Goal: Communication & Community: Answer question/provide support

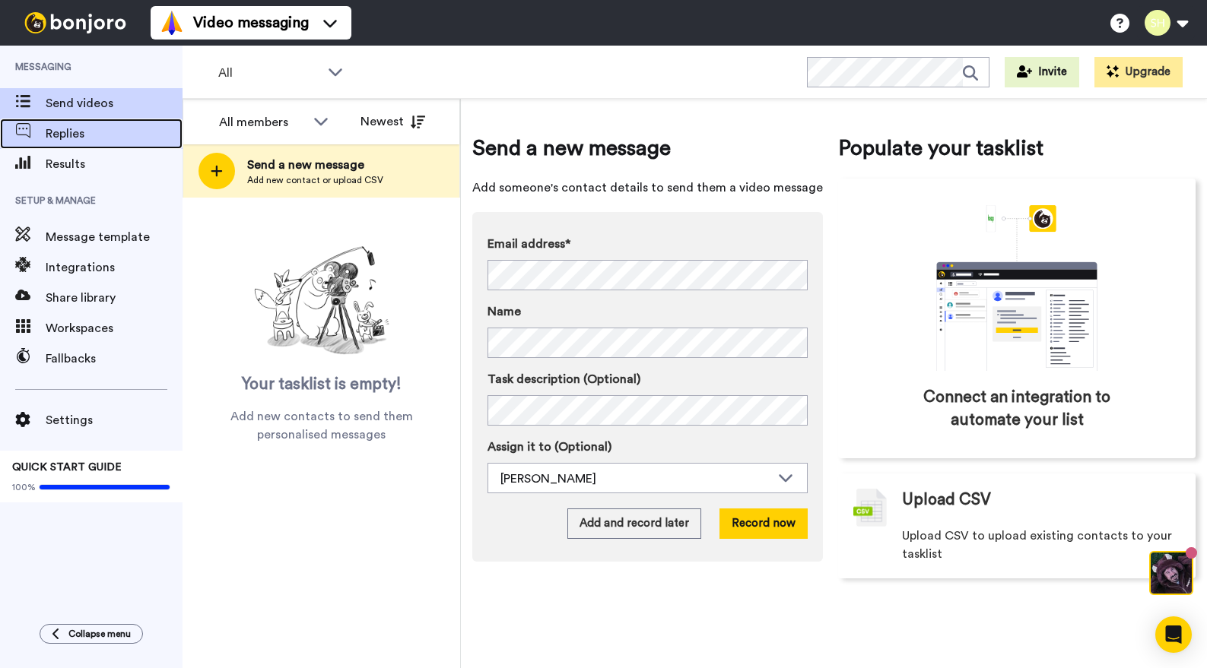
click at [113, 147] on div "Replies" at bounding box center [91, 134] width 182 height 30
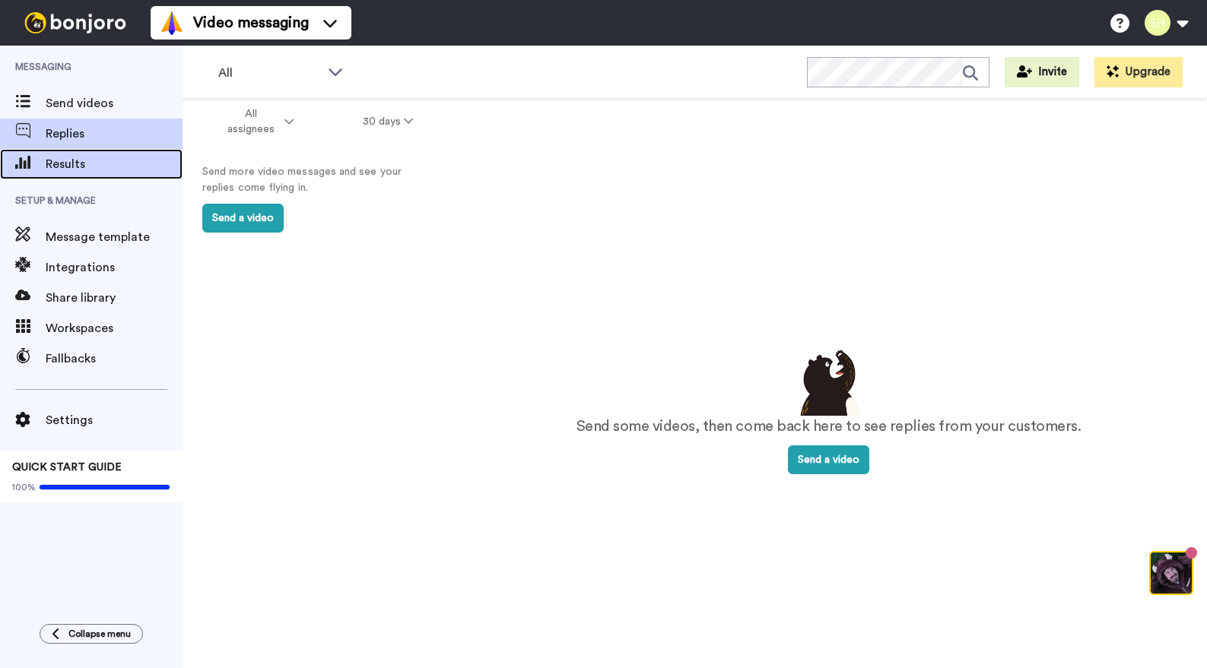
click at [103, 162] on span "Results" at bounding box center [114, 164] width 137 height 18
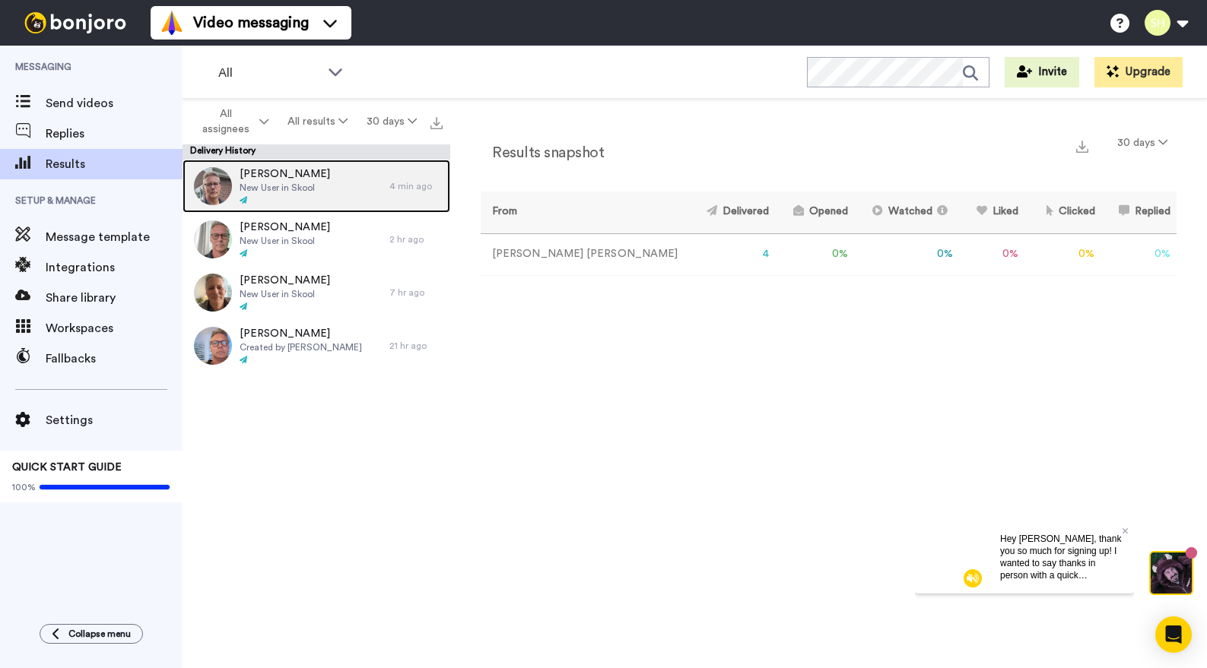
click at [354, 183] on div "Marshall Eriksson New User in Skool" at bounding box center [285, 186] width 207 height 53
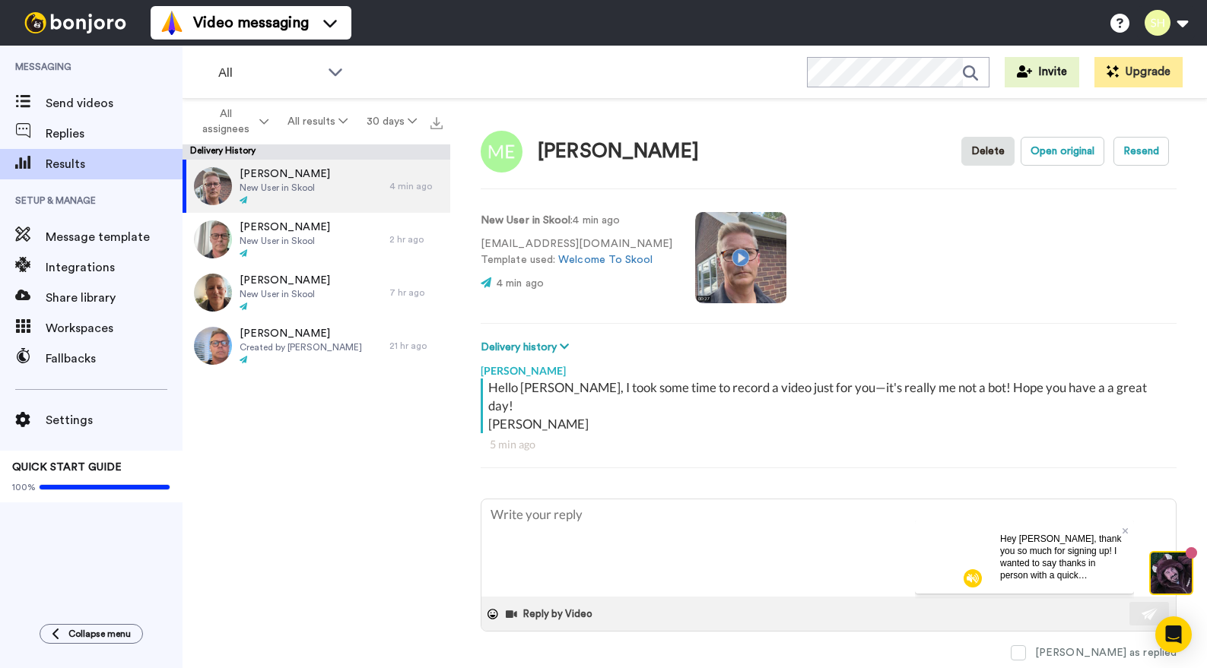
click at [699, 292] on video at bounding box center [740, 257] width 91 height 91
click at [696, 258] on video at bounding box center [740, 257] width 91 height 91
click at [1178, 637] on icon "Open Intercom Messenger" at bounding box center [1173, 635] width 20 height 20
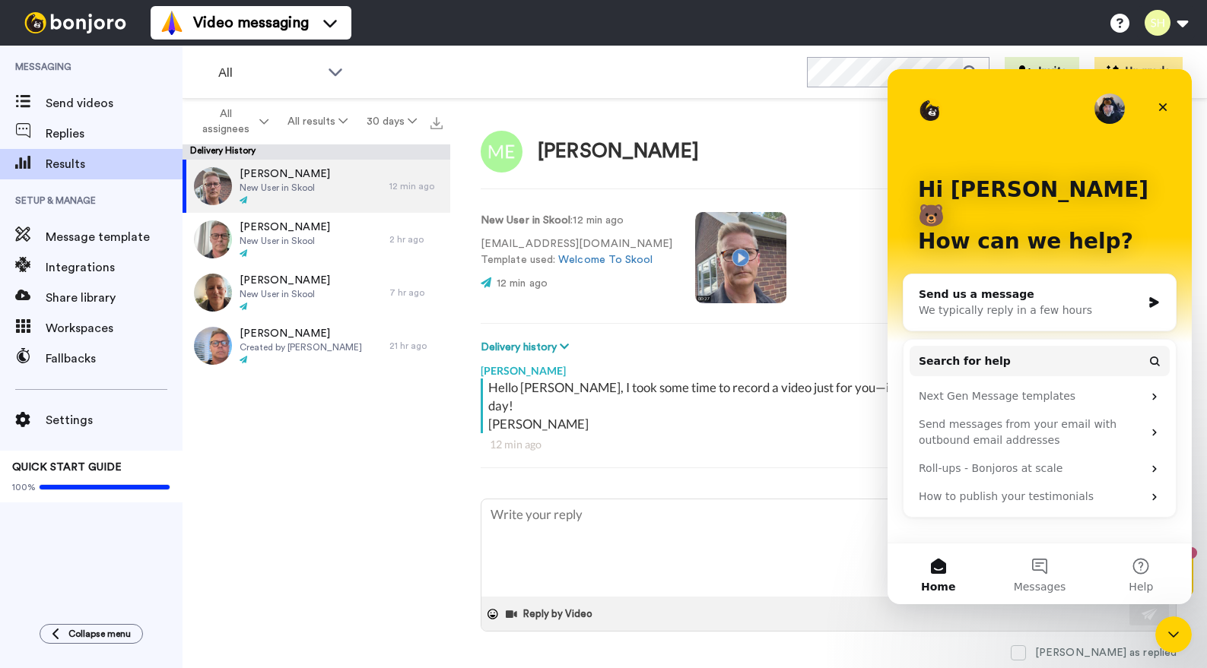
type textarea "x"
click at [959, 354] on span "Search for help" at bounding box center [964, 362] width 92 height 16
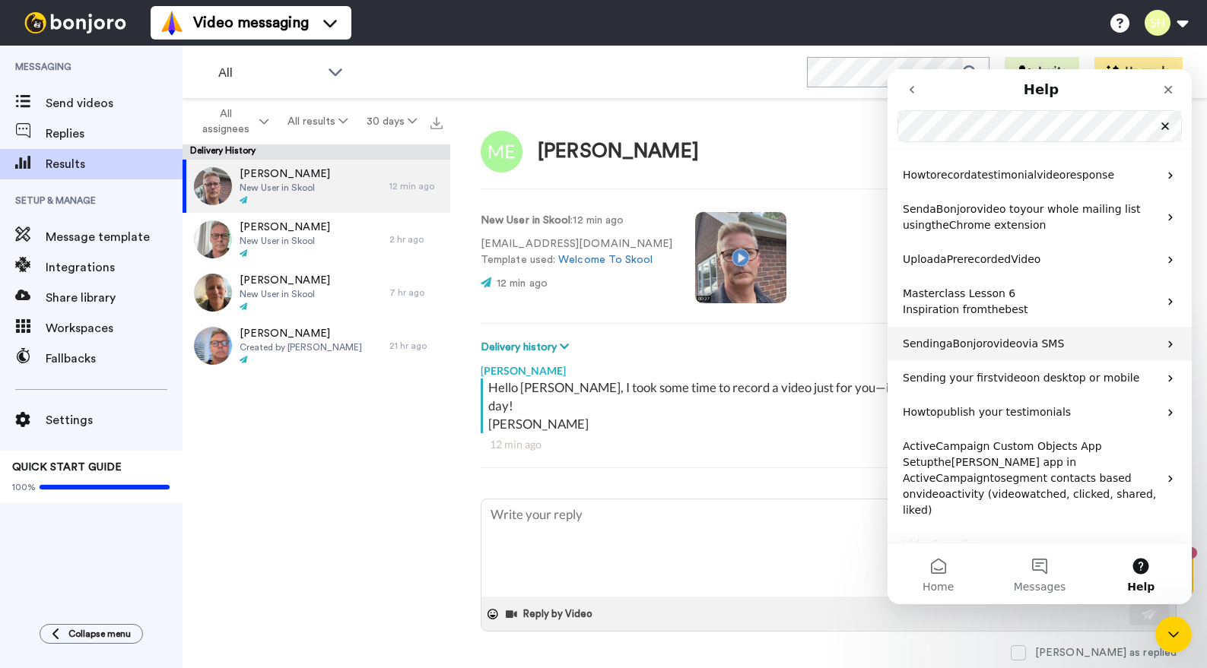
click at [988, 344] on span "Bonjoro" at bounding box center [973, 344] width 41 height 12
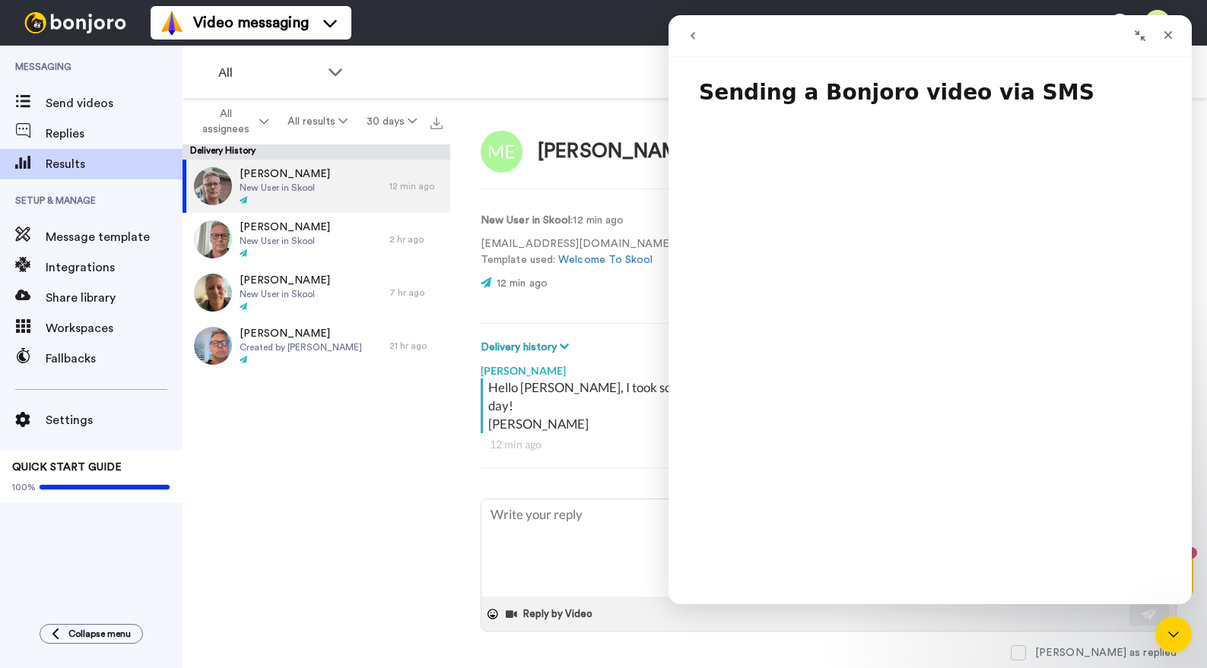
click at [691, 42] on button "go back" at bounding box center [692, 35] width 29 height 29
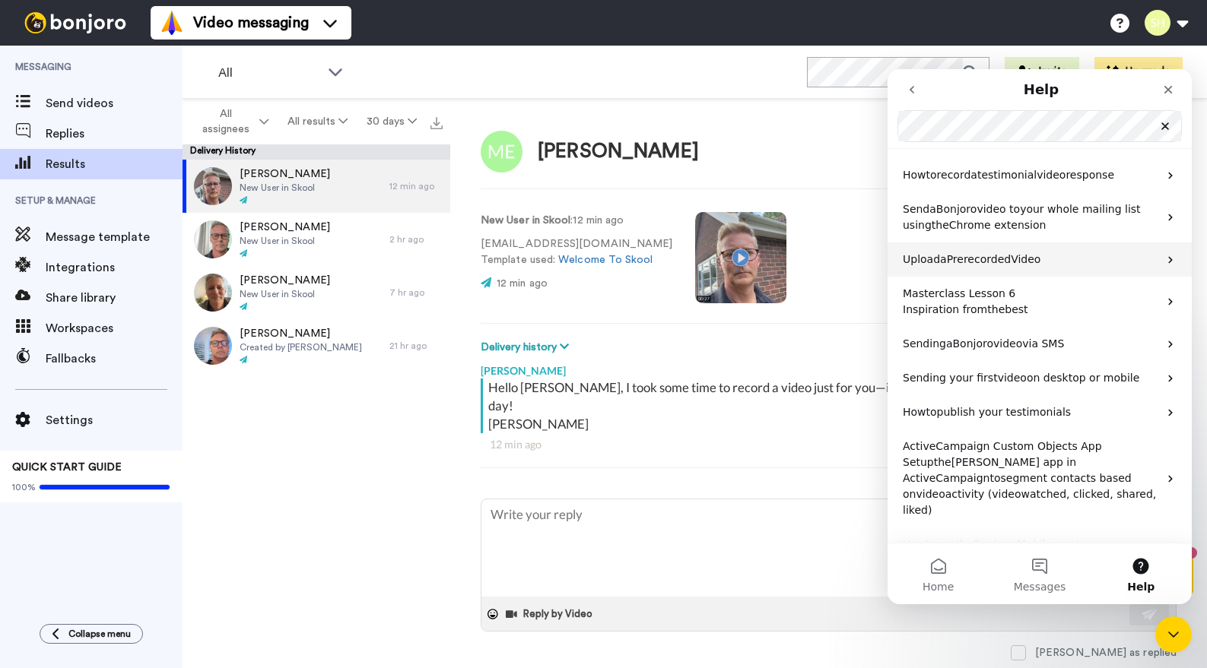
scroll to position [37, 0]
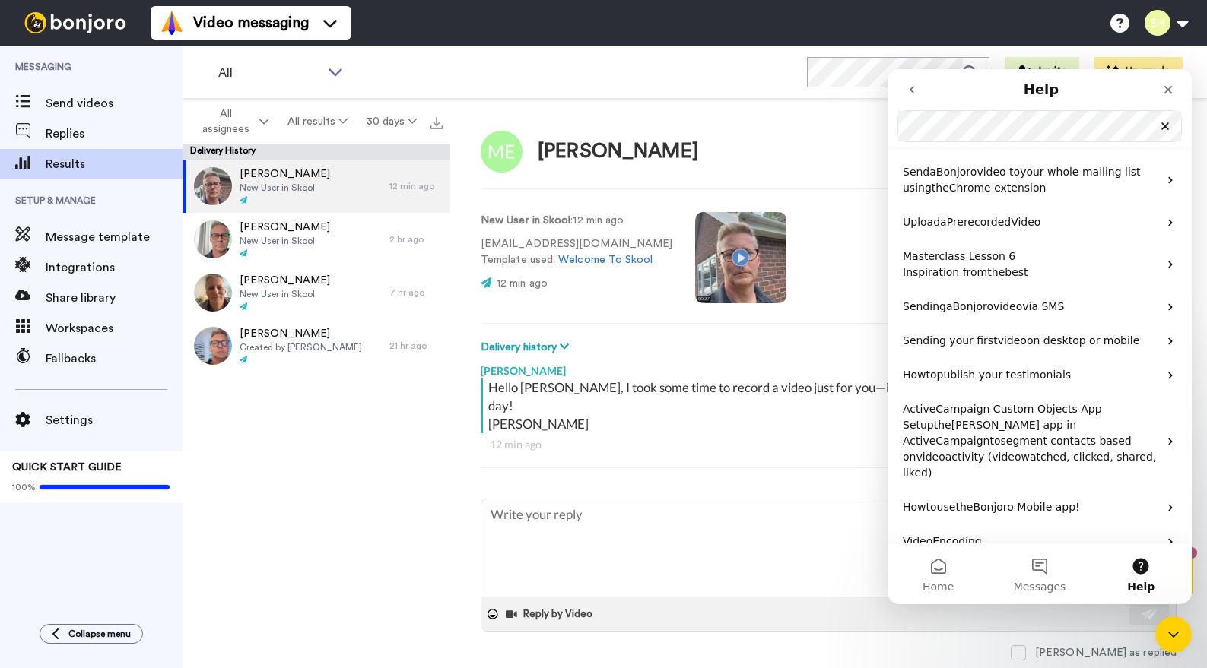
click at [1141, 565] on button "Help" at bounding box center [1140, 574] width 101 height 61
click at [1039, 557] on button "Messages" at bounding box center [1038, 574] width 101 height 61
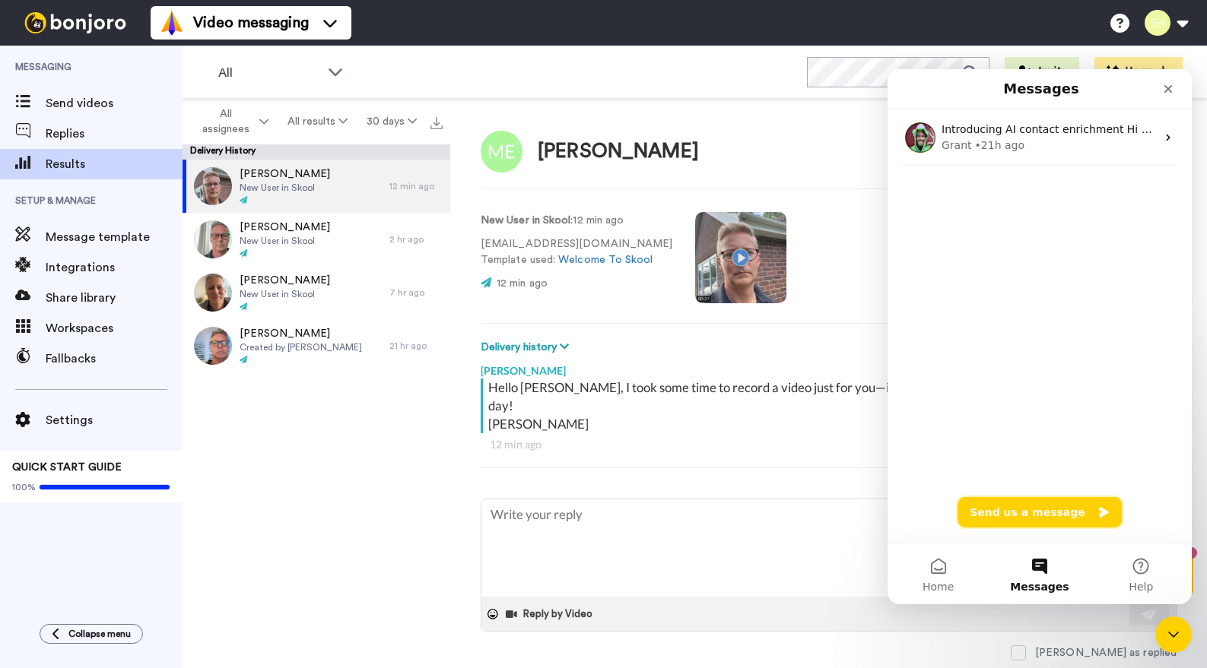
click at [1027, 510] on button "Send us a message" at bounding box center [1039, 512] width 164 height 30
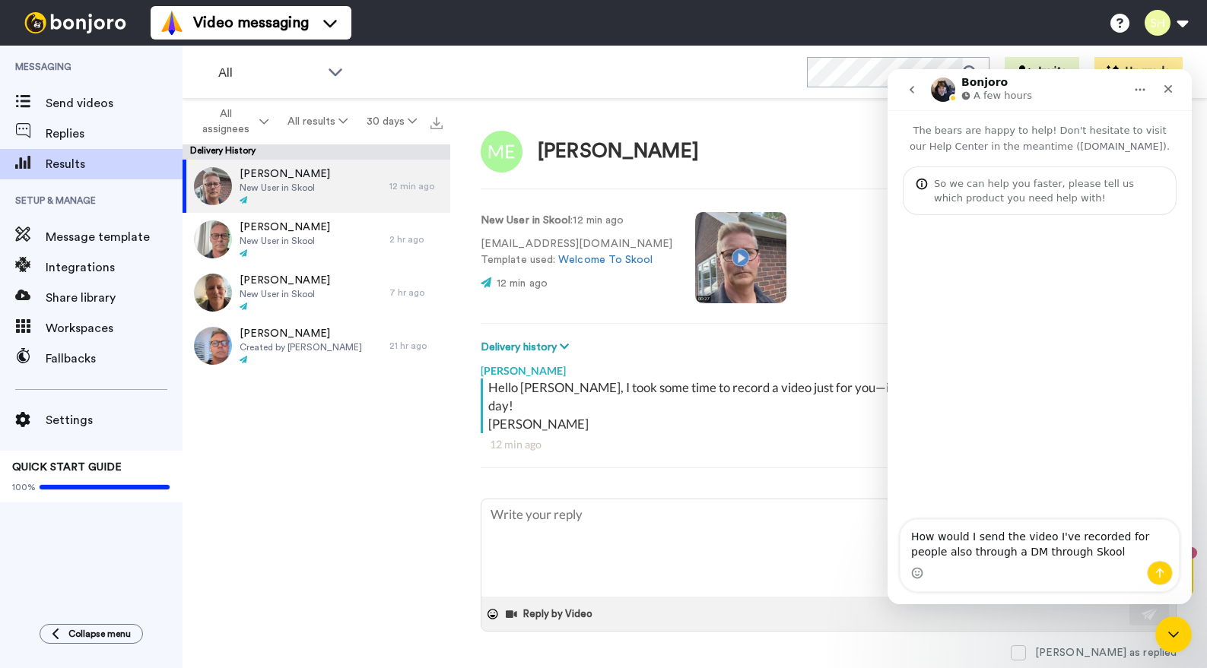
type textarea "How would I send the video I've recorded for people also through a DM through S…"
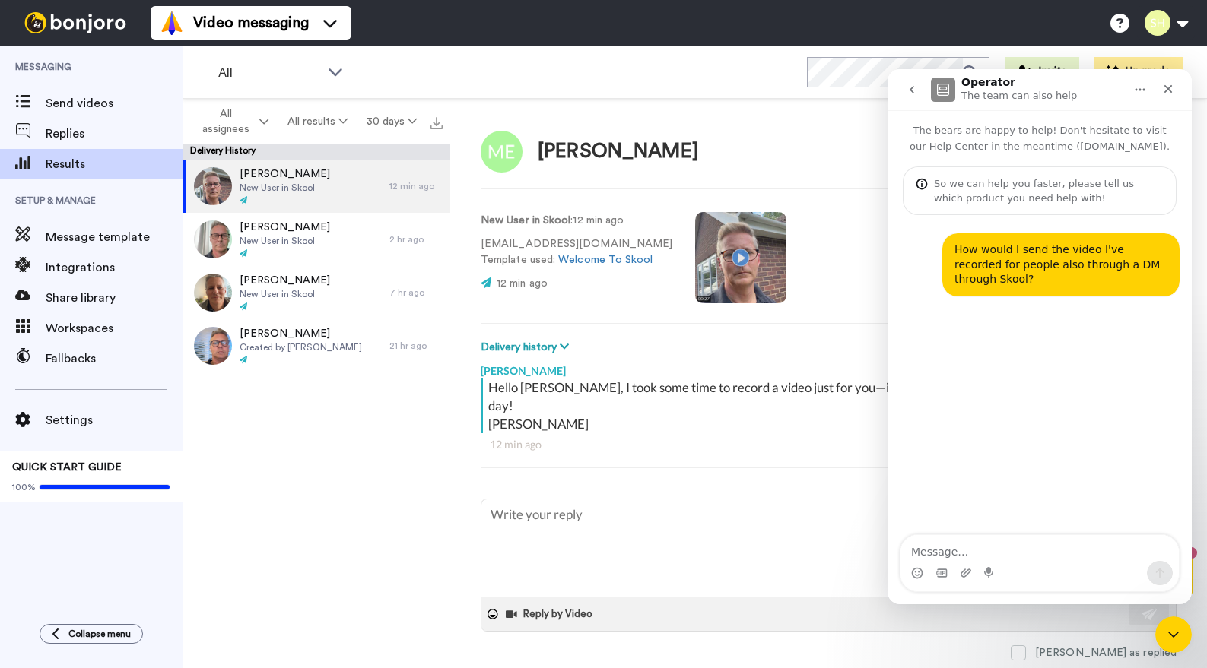
click at [907, 89] on icon "go back" at bounding box center [911, 90] width 12 height 12
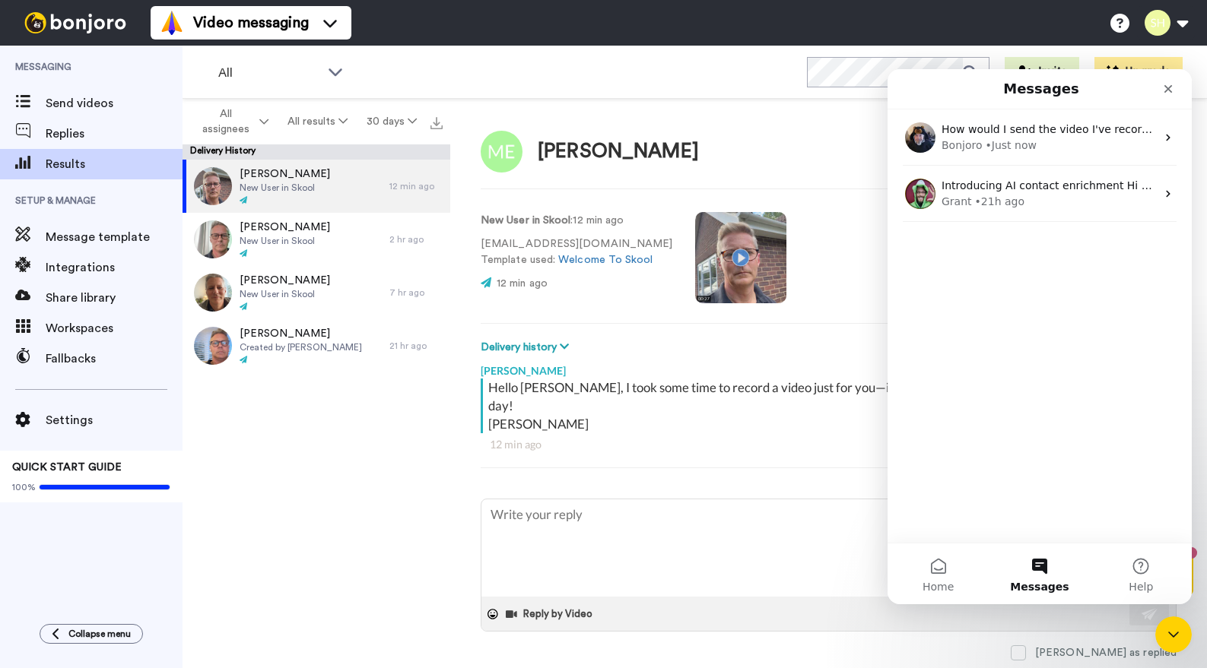
click at [871, 140] on div "Marshall Eriksson Delete Open original Resend" at bounding box center [828, 151] width 696 height 44
click at [1170, 86] on icon "Close" at bounding box center [1168, 89] width 8 height 8
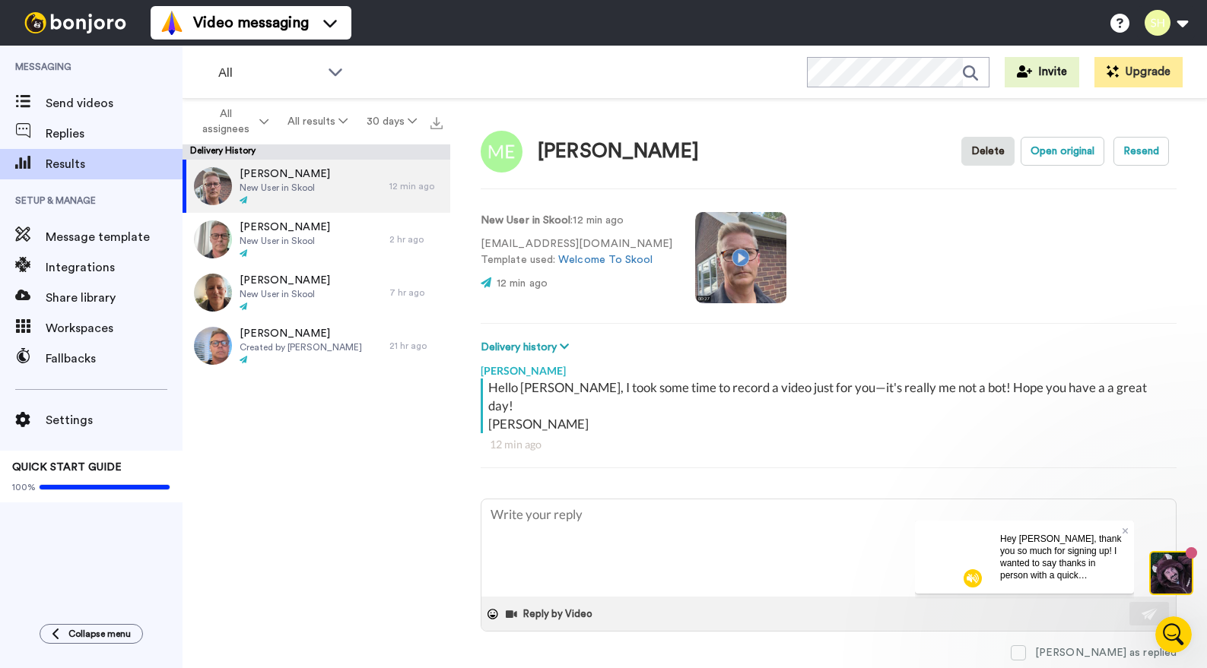
scroll to position [0, 0]
type textarea "x"
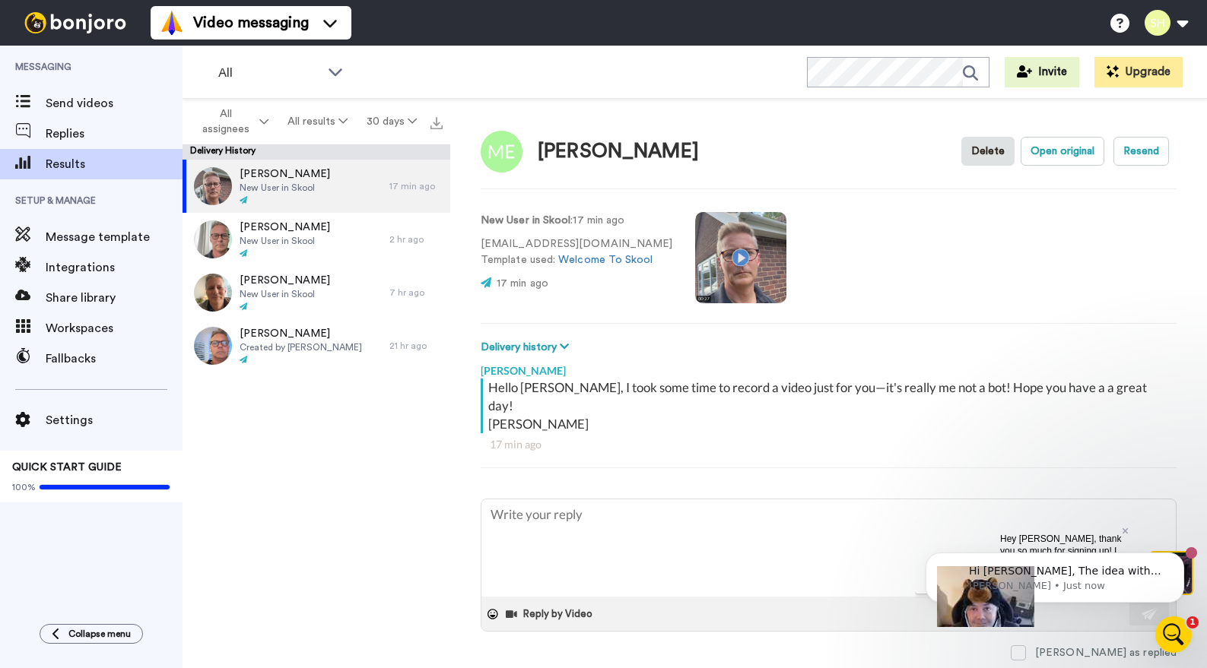
scroll to position [1, 0]
click at [1082, 588] on p "Johann • Just now" at bounding box center [1067, 586] width 196 height 14
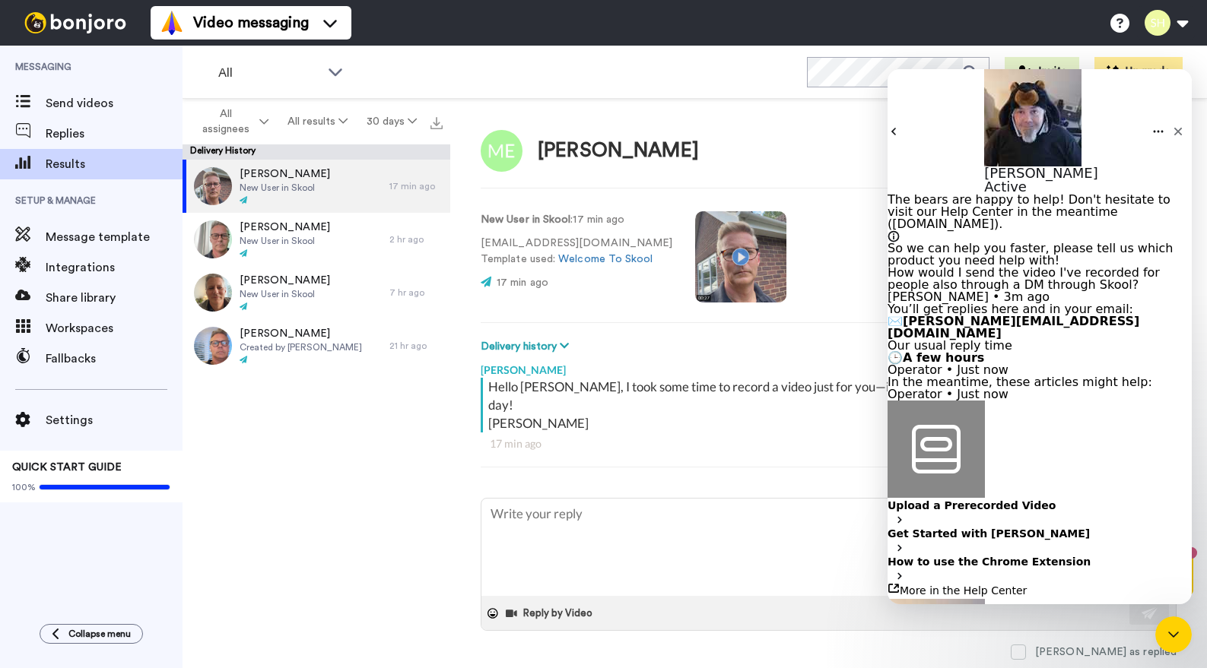
scroll to position [343, 0]
type textarea "ok great thanks"
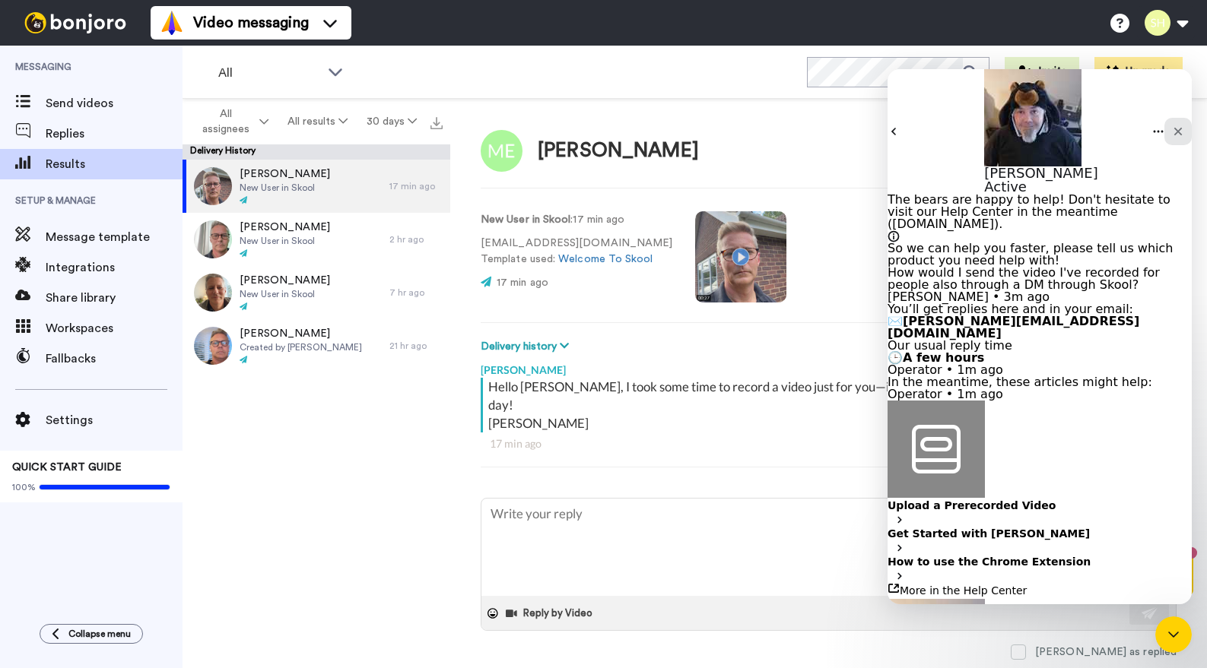
click at [1172, 125] on icon "Close" at bounding box center [1178, 131] width 12 height 12
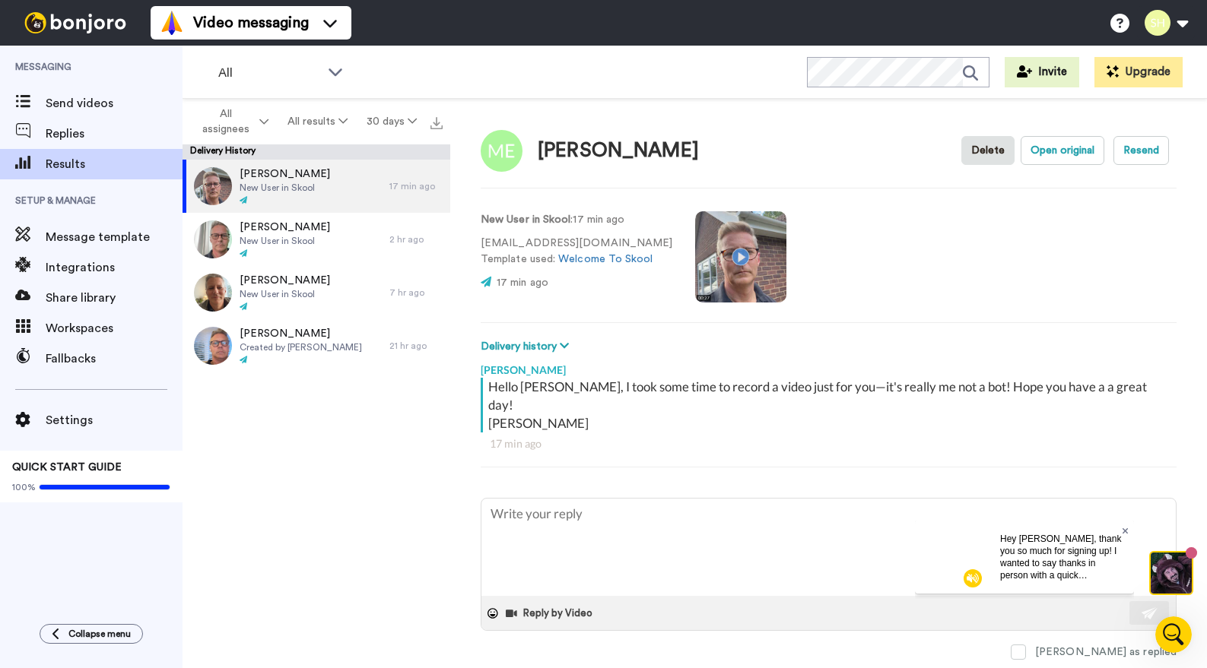
click at [1123, 529] on icon at bounding box center [1124, 531] width 6 height 6
